Goal: Transaction & Acquisition: Purchase product/service

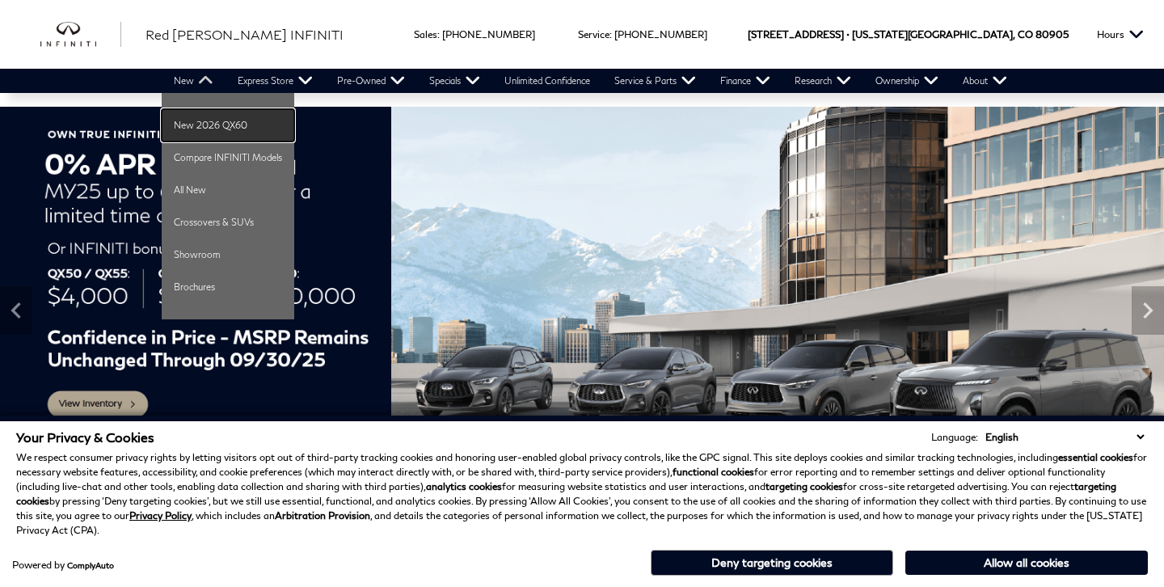
click at [220, 112] on link "New 2026 QX60" at bounding box center [228, 125] width 133 height 32
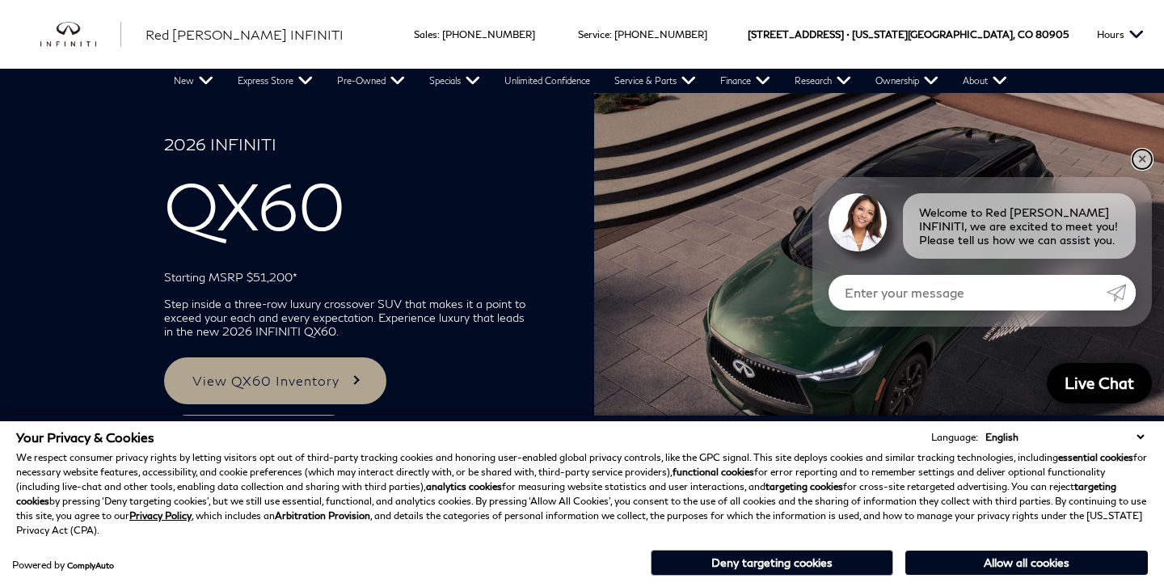
click at [1137, 152] on link "✕" at bounding box center [1141, 159] width 19 height 19
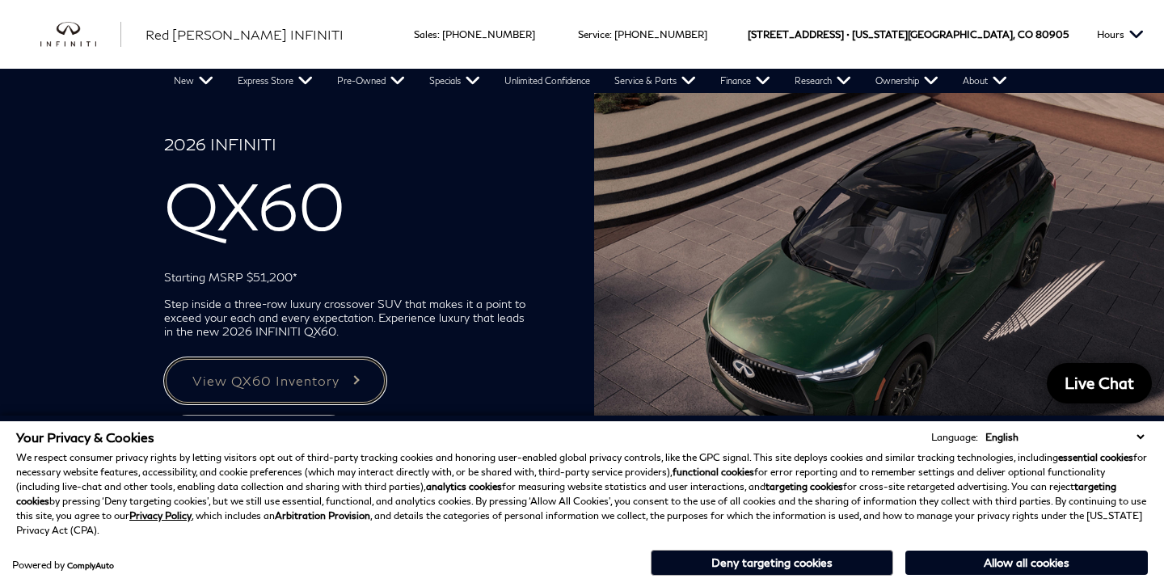
click at [338, 369] on link "View QX60 Inventory" at bounding box center [274, 380] width 221 height 47
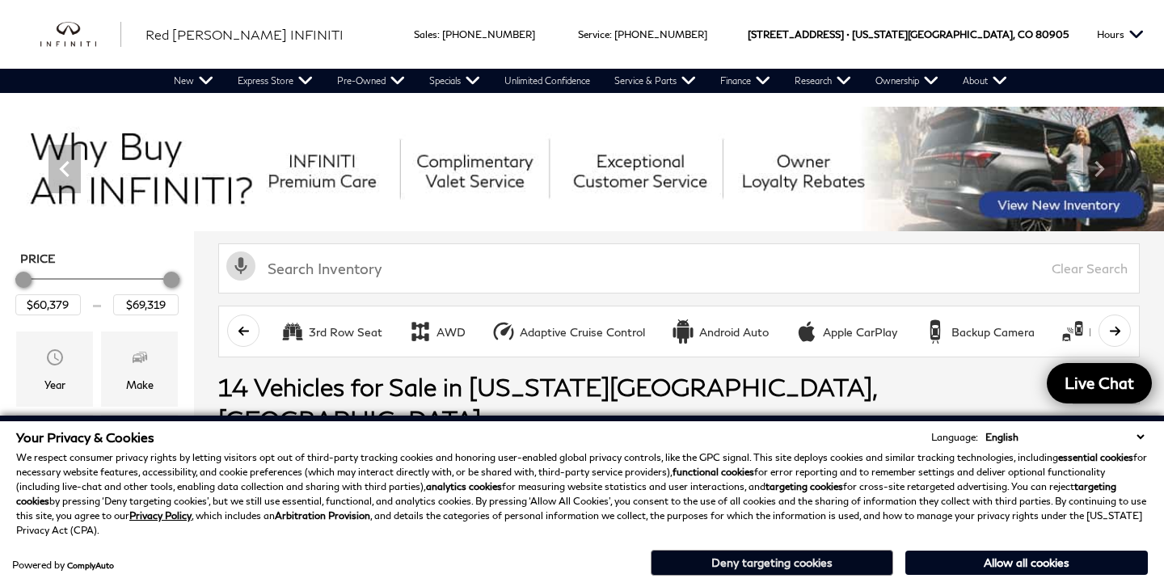
click at [774, 565] on button "Deny targeting cookies" at bounding box center [772, 563] width 242 height 26
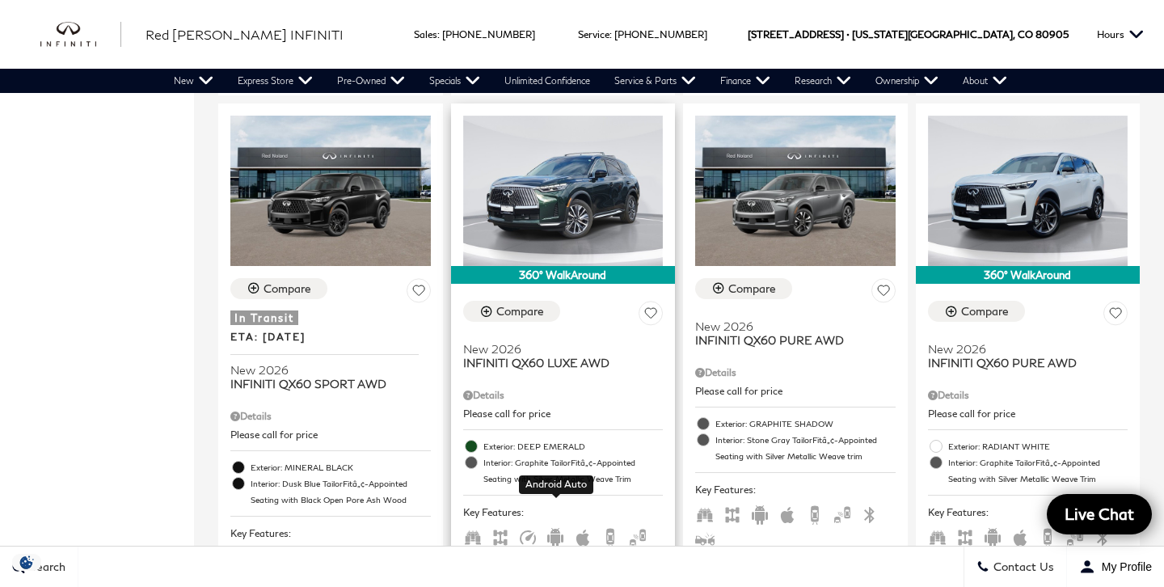
scroll to position [2150, 0]
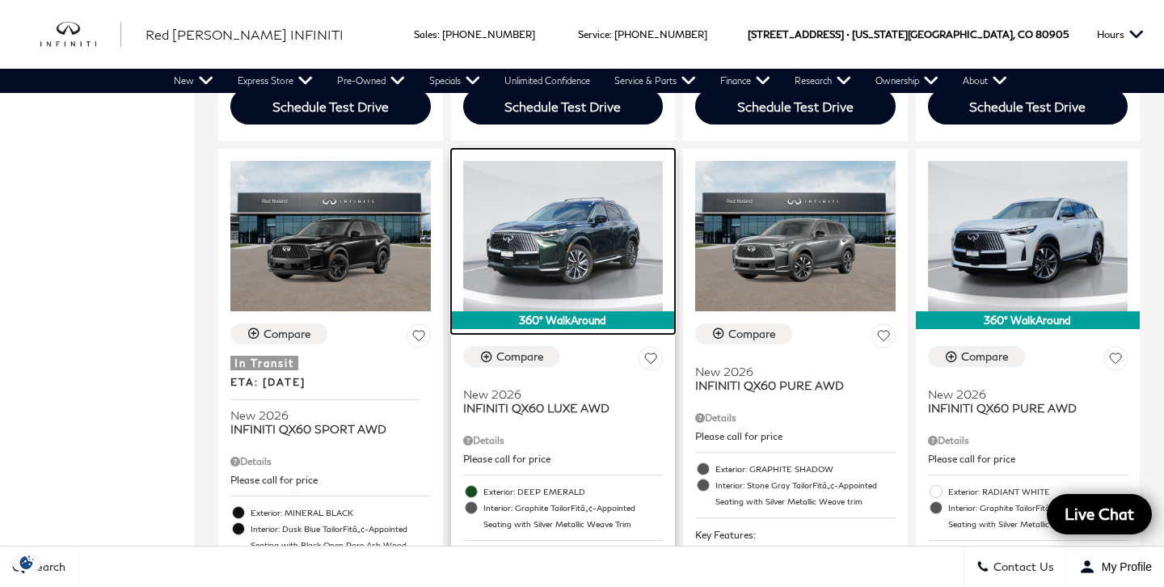
click at [568, 224] on img at bounding box center [563, 236] width 200 height 150
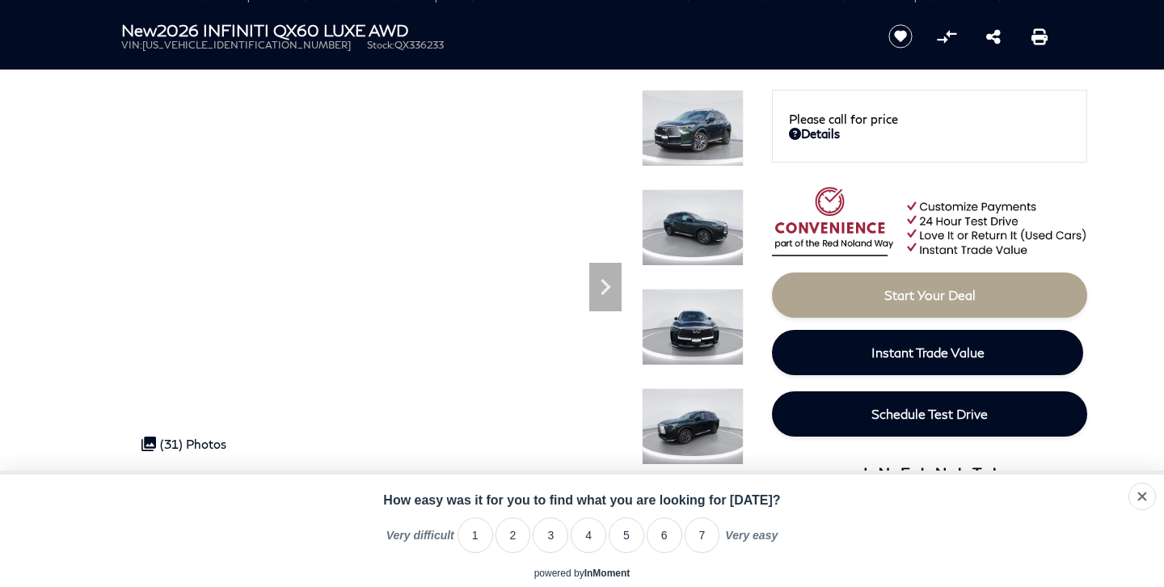
scroll to position [116, 0]
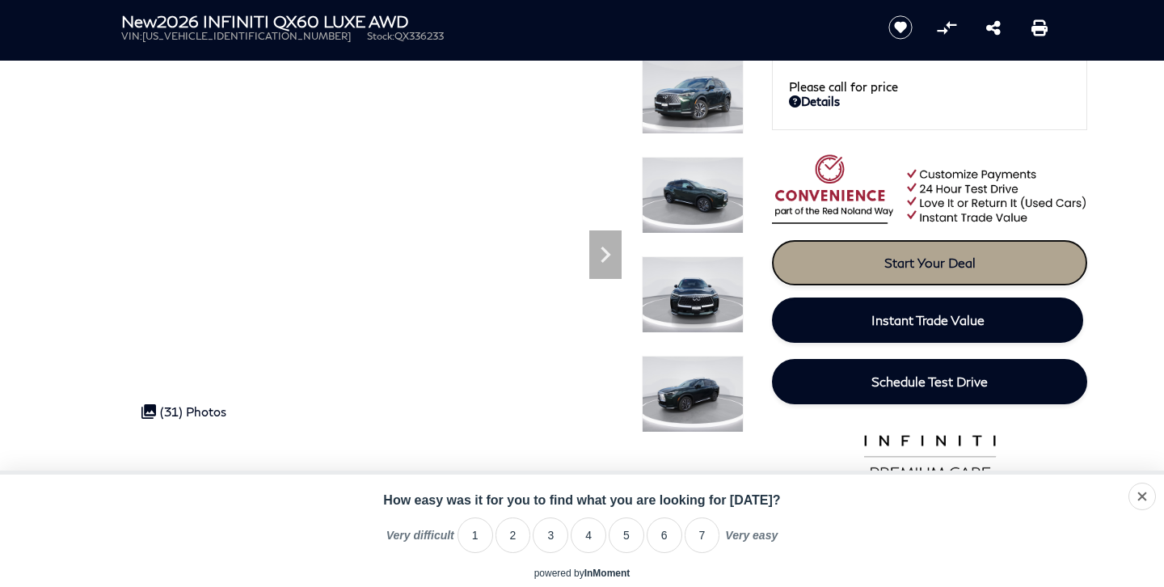
click at [915, 275] on link "Start Your Deal" at bounding box center [929, 262] width 315 height 45
